Goal: Browse casually: Explore the website without a specific task or goal

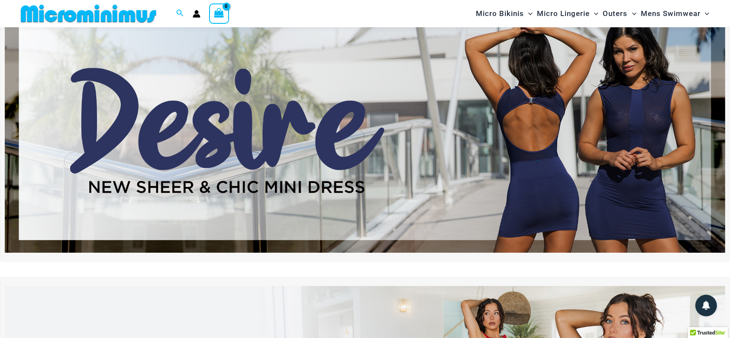
scroll to position [48, 0]
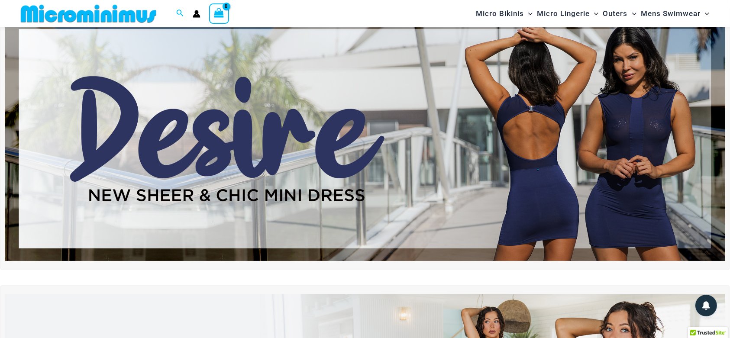
click at [574, 123] on img at bounding box center [365, 138] width 721 height 245
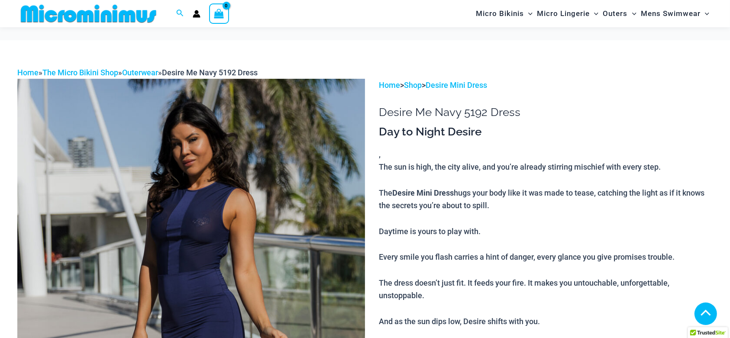
scroll to position [497, 0]
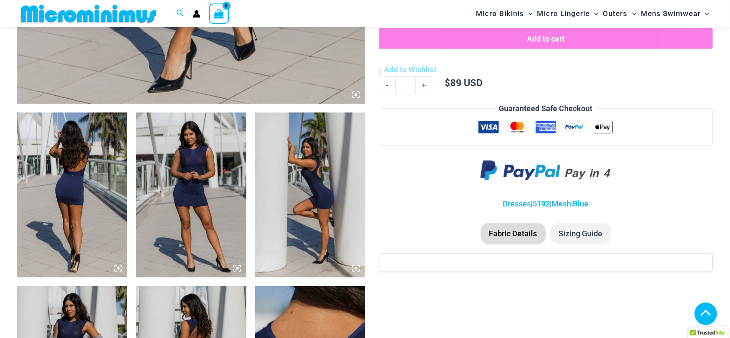
click at [356, 96] on icon at bounding box center [356, 95] width 3 height 3
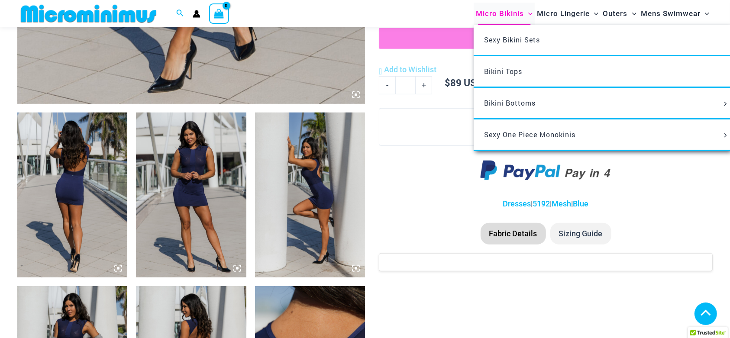
scroll to position [460, 0]
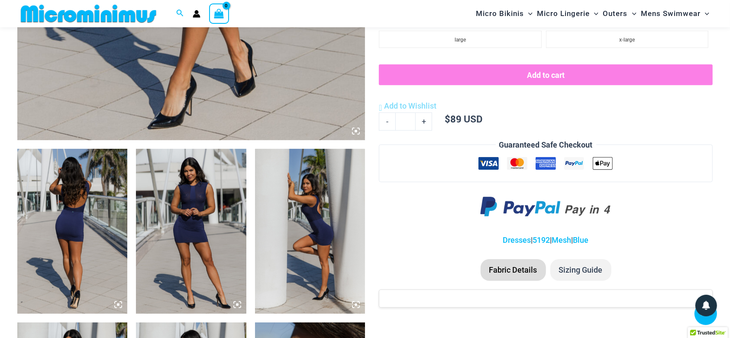
click at [358, 128] on icon at bounding box center [359, 129] width 2 height 2
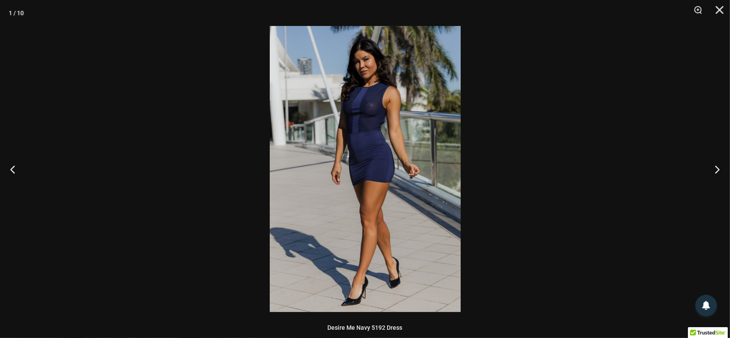
click at [424, 130] on img at bounding box center [365, 169] width 191 height 286
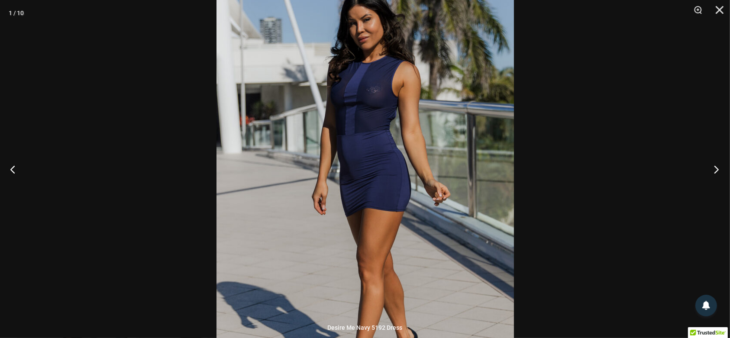
click at [715, 167] on button "Next" at bounding box center [714, 169] width 32 height 43
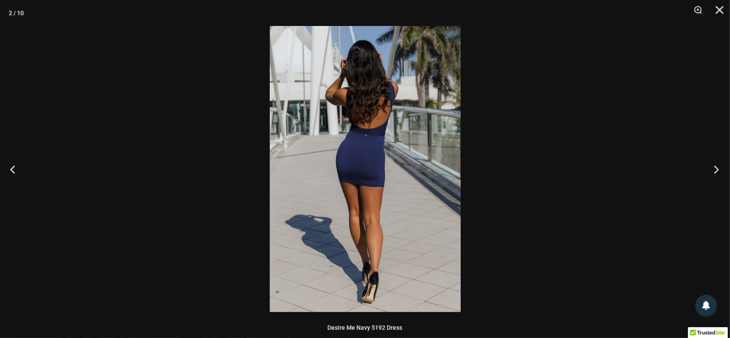
click at [715, 167] on button "Next" at bounding box center [714, 169] width 32 height 43
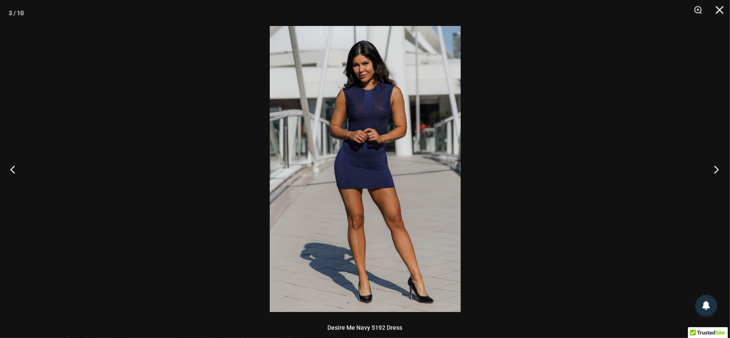
click at [715, 167] on button "Next" at bounding box center [714, 169] width 32 height 43
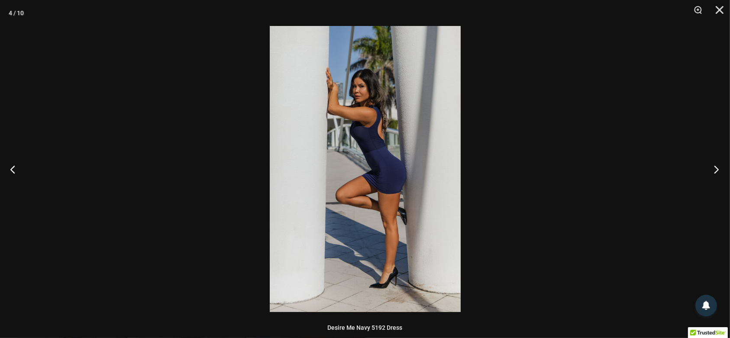
click at [715, 167] on button "Next" at bounding box center [714, 169] width 32 height 43
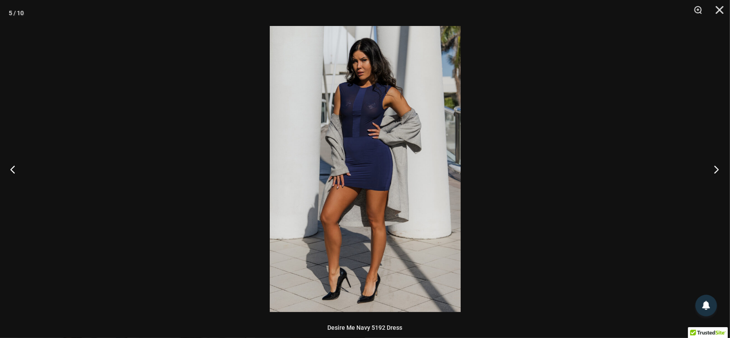
click at [715, 167] on button "Next" at bounding box center [714, 169] width 32 height 43
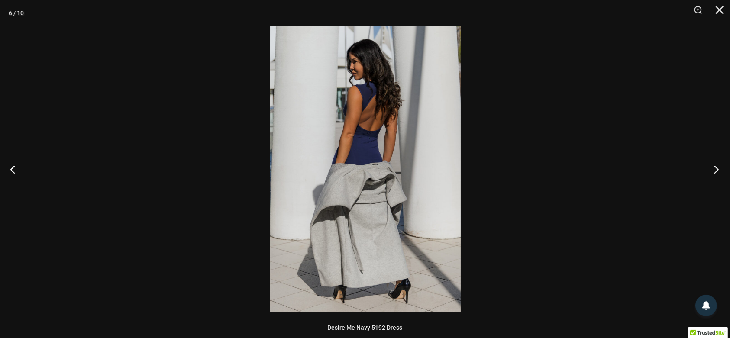
click at [715, 167] on button "Next" at bounding box center [714, 169] width 32 height 43
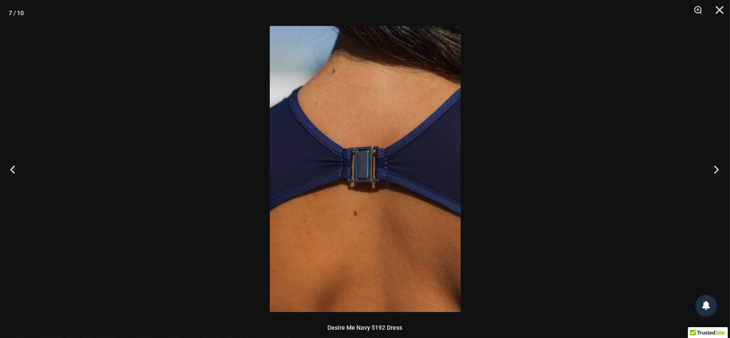
click at [715, 167] on button "Next" at bounding box center [714, 169] width 32 height 43
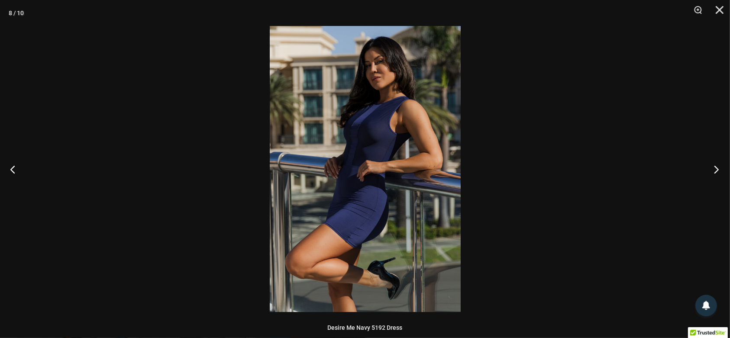
click at [715, 167] on button "Next" at bounding box center [714, 169] width 32 height 43
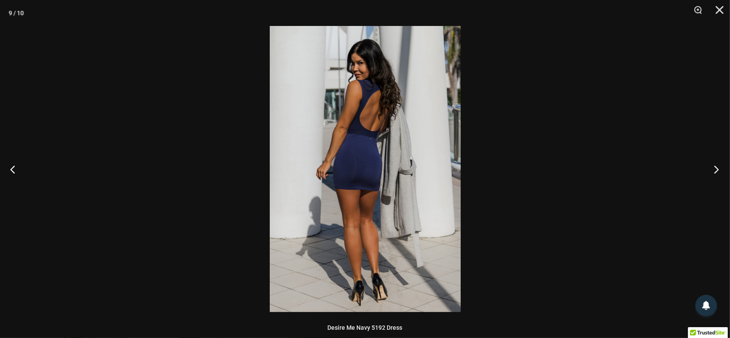
click at [715, 167] on button "Next" at bounding box center [714, 169] width 32 height 43
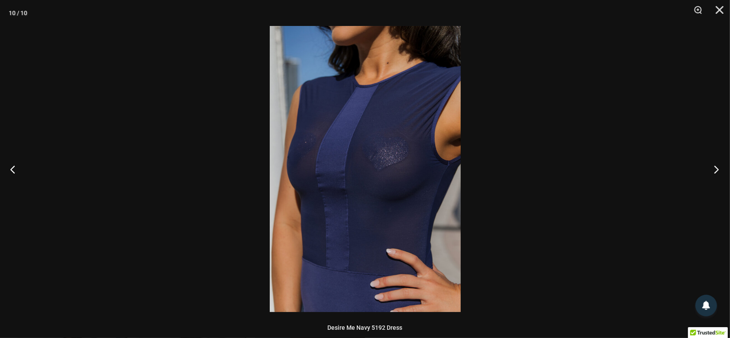
click at [715, 167] on button "Next" at bounding box center [714, 169] width 32 height 43
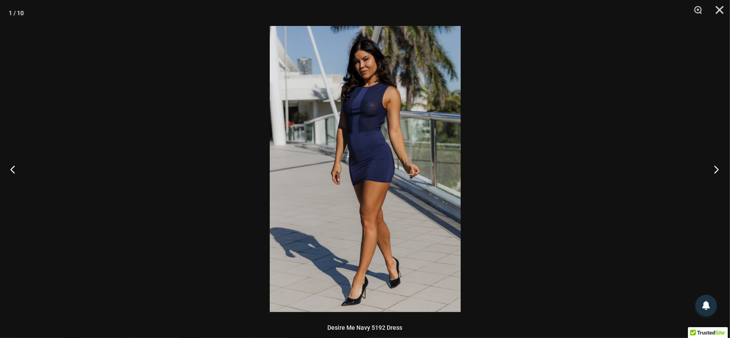
click at [715, 167] on button "Next" at bounding box center [714, 169] width 32 height 43
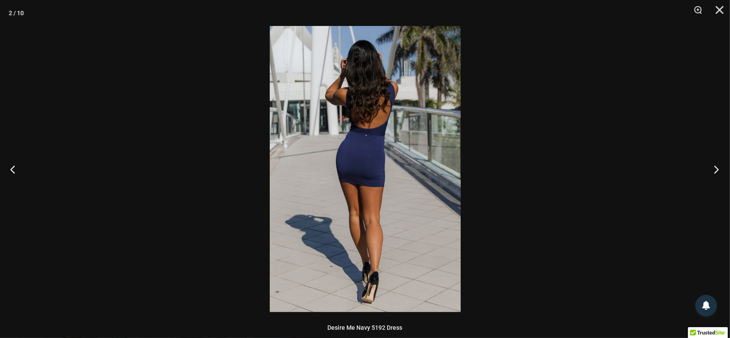
click at [715, 167] on button "Next" at bounding box center [714, 169] width 32 height 43
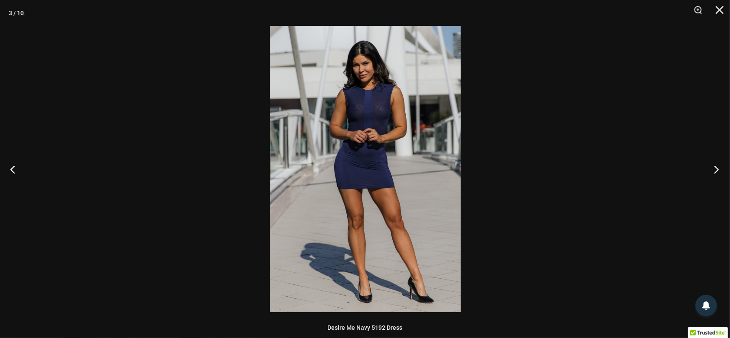
click at [715, 167] on button "Next" at bounding box center [714, 169] width 32 height 43
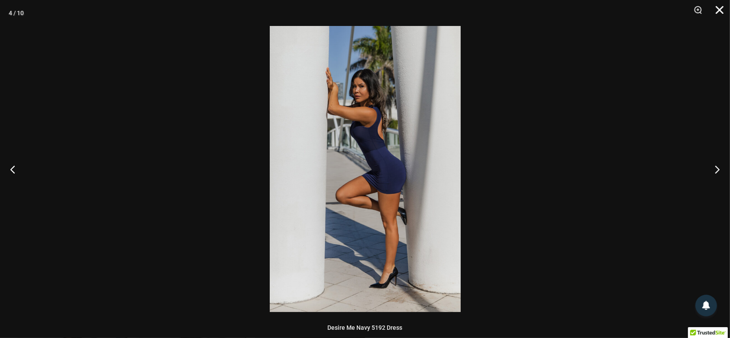
click at [716, 13] on button "Close" at bounding box center [717, 13] width 22 height 26
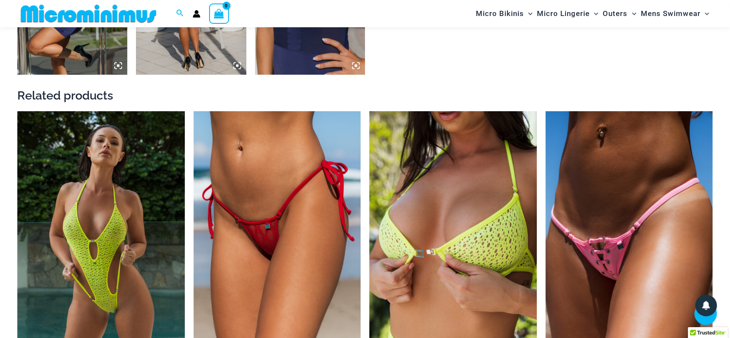
scroll to position [1099, 0]
